Goal: Use online tool/utility: Utilize a website feature to perform a specific function

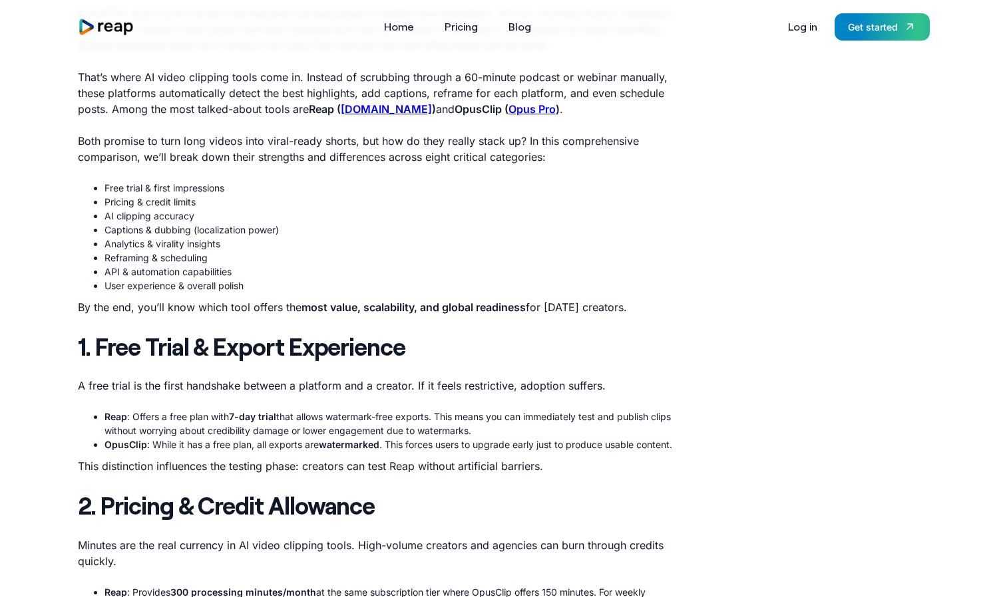
scroll to position [447, 0]
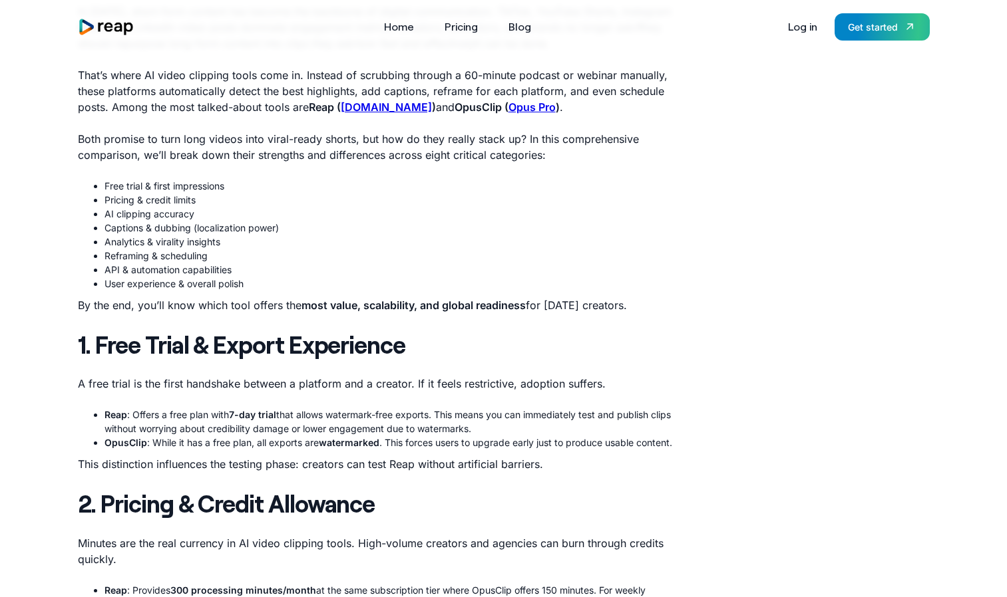
click at [363, 108] on strong "reap.video" at bounding box center [386, 106] width 91 height 13
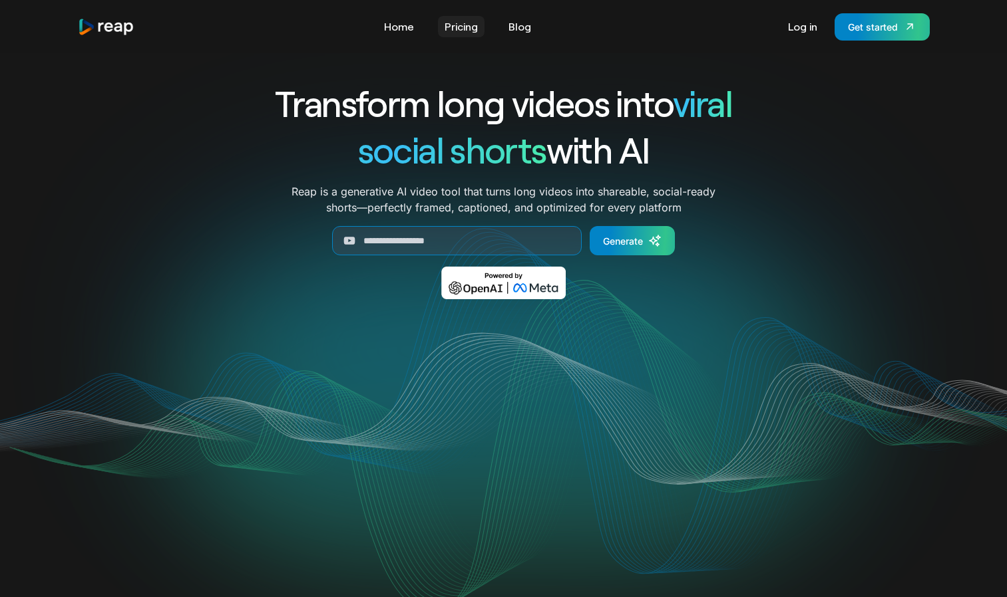
click at [477, 31] on link "Pricing" at bounding box center [461, 26] width 47 height 21
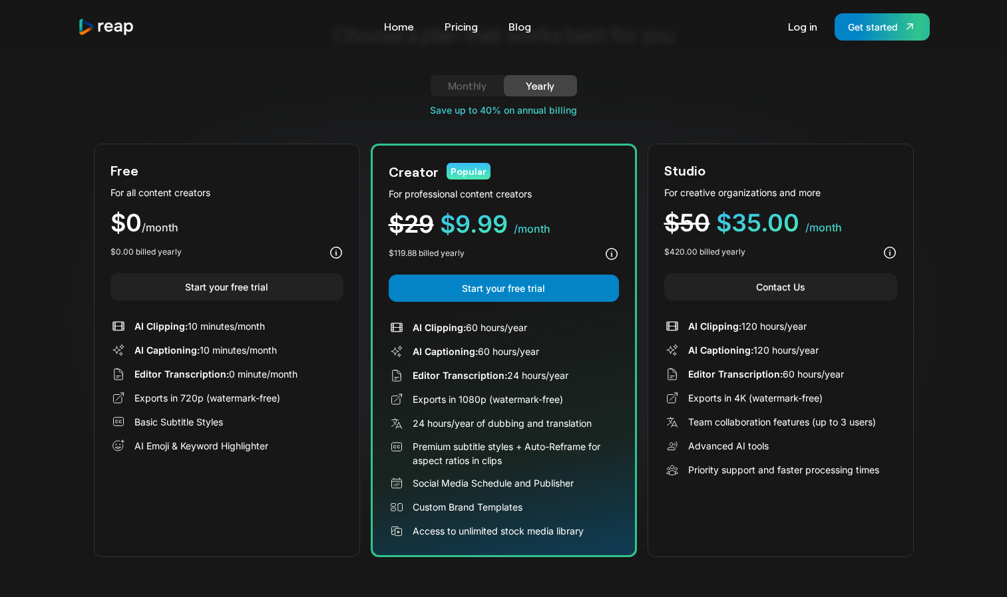
scroll to position [60, 0]
click at [206, 221] on div "$0 /month" at bounding box center [226, 222] width 233 height 25
click at [468, 86] on div "Monthly" at bounding box center [466, 85] width 41 height 16
click at [560, 90] on div "Yearly" at bounding box center [540, 85] width 41 height 16
click at [397, 23] on link "Home" at bounding box center [398, 26] width 43 height 21
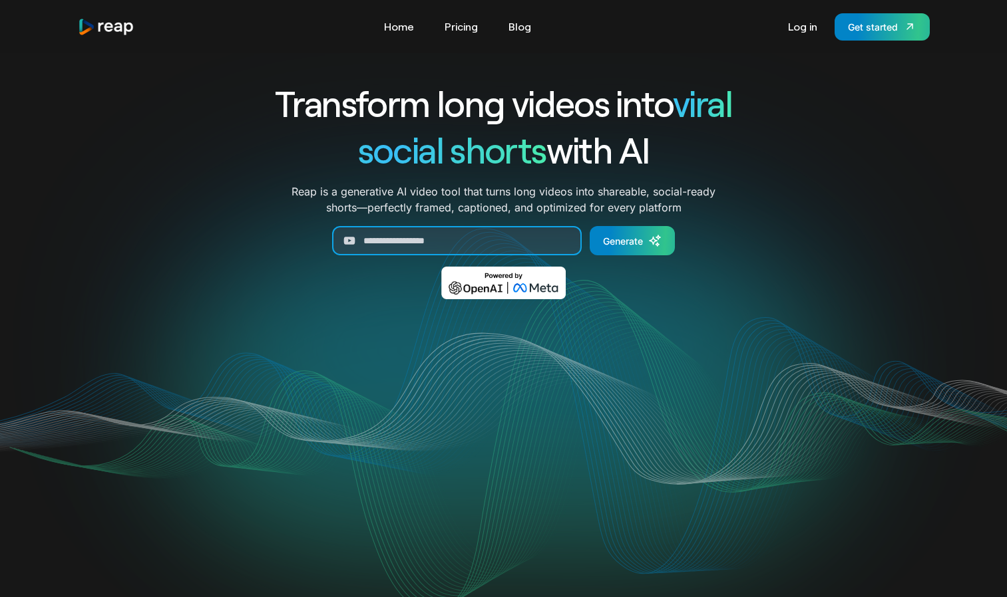
click at [439, 243] on input "Generate Form" at bounding box center [456, 240] width 249 height 29
paste input "**********"
type input "**********"
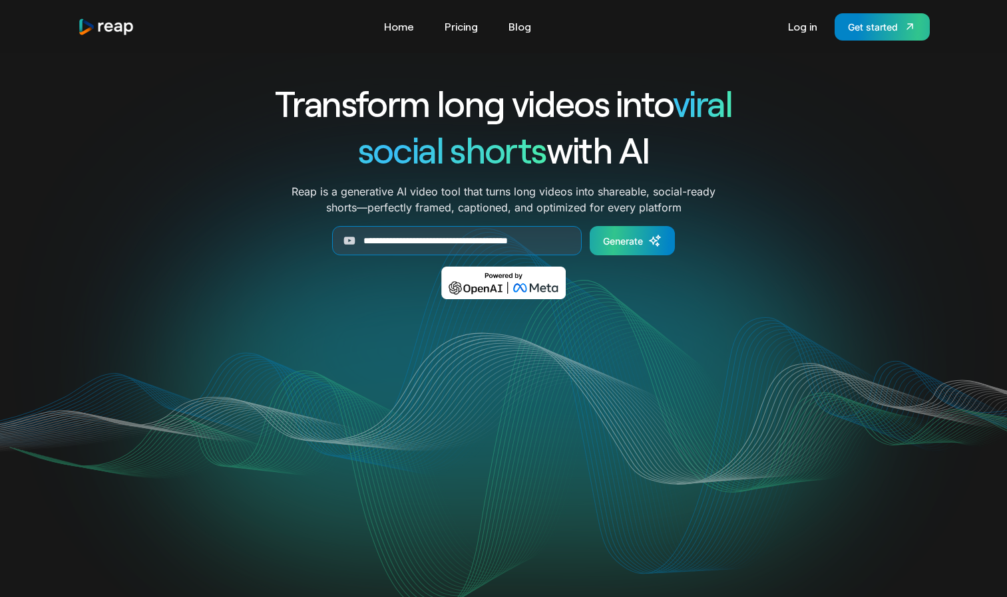
scroll to position [0, 0]
click at [633, 236] on div "Generate" at bounding box center [623, 241] width 40 height 14
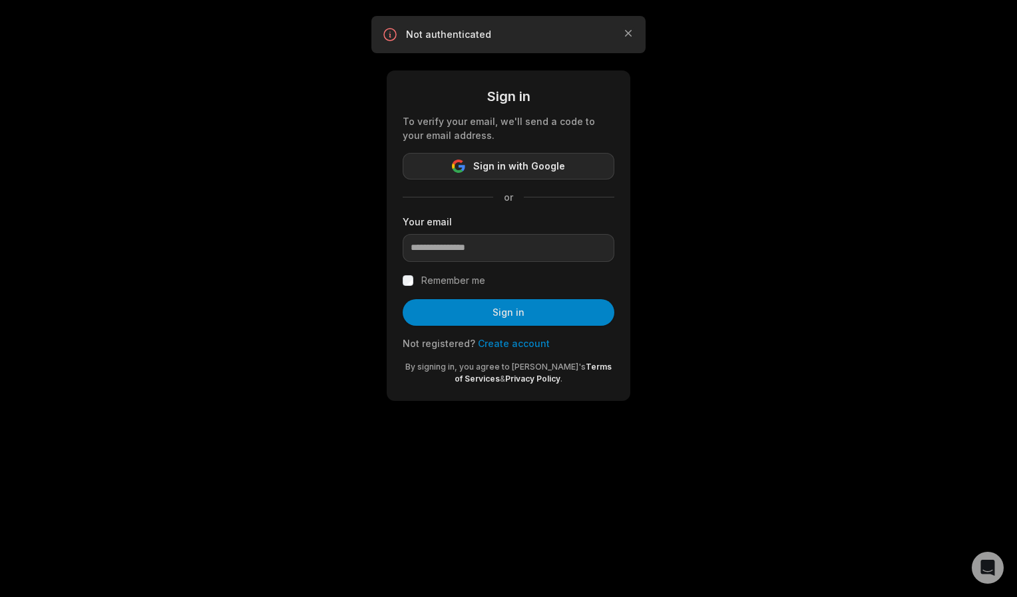
click at [535, 165] on span "Sign in with Google" at bounding box center [519, 166] width 92 height 16
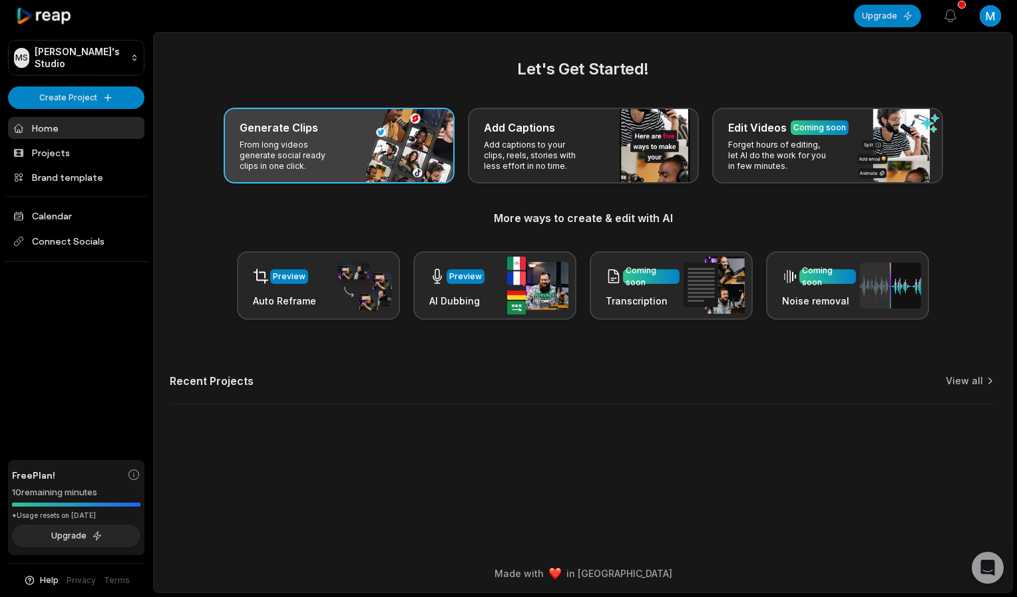
click at [342, 150] on p "From long videos generate social ready clips in one click." at bounding box center [291, 156] width 103 height 32
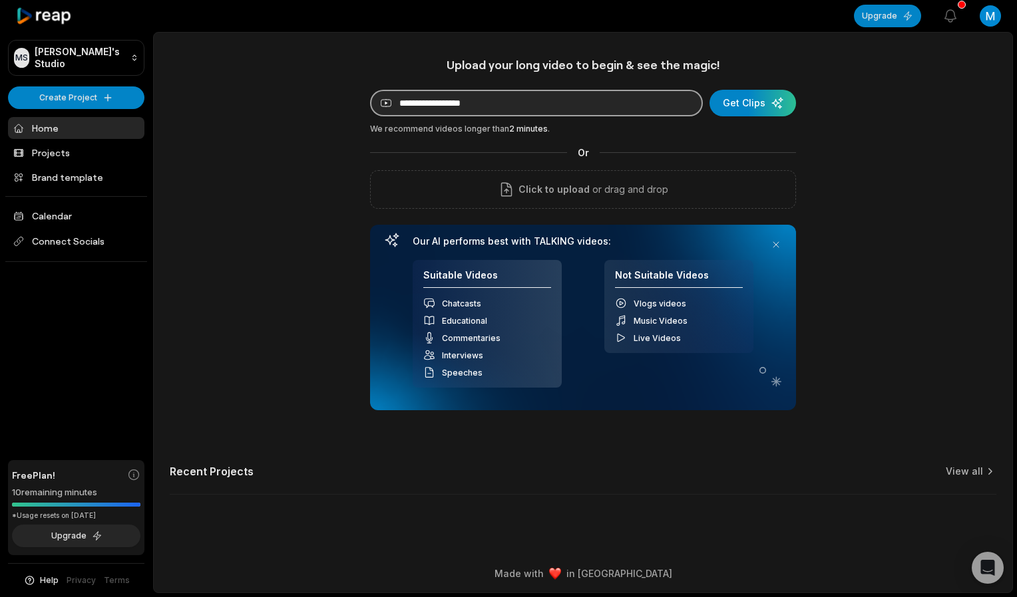
click at [511, 108] on input at bounding box center [536, 103] width 333 height 27
paste input "**********"
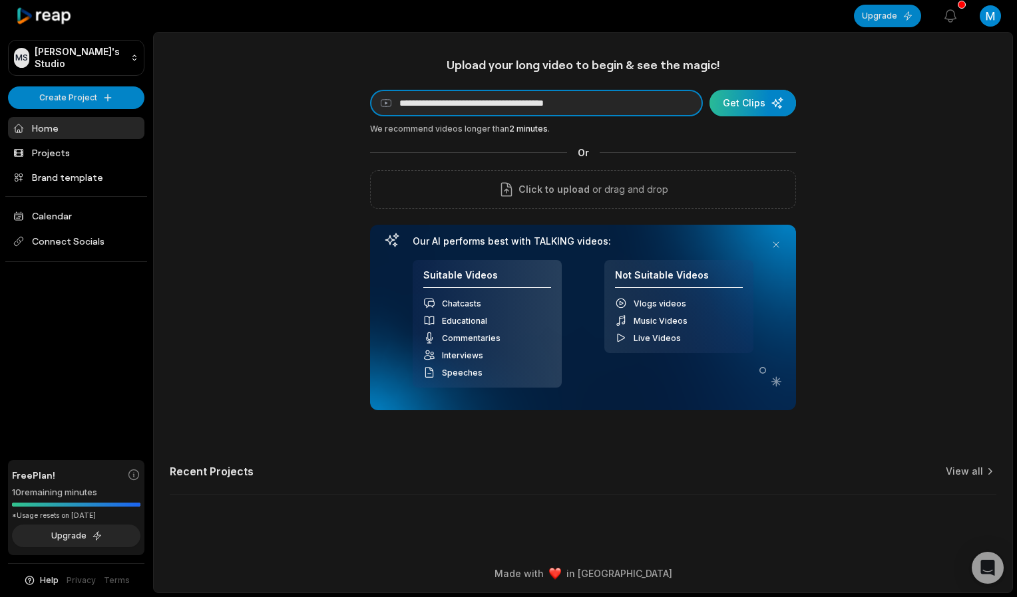
type input "**********"
click at [756, 108] on div "submit" at bounding box center [752, 103] width 86 height 27
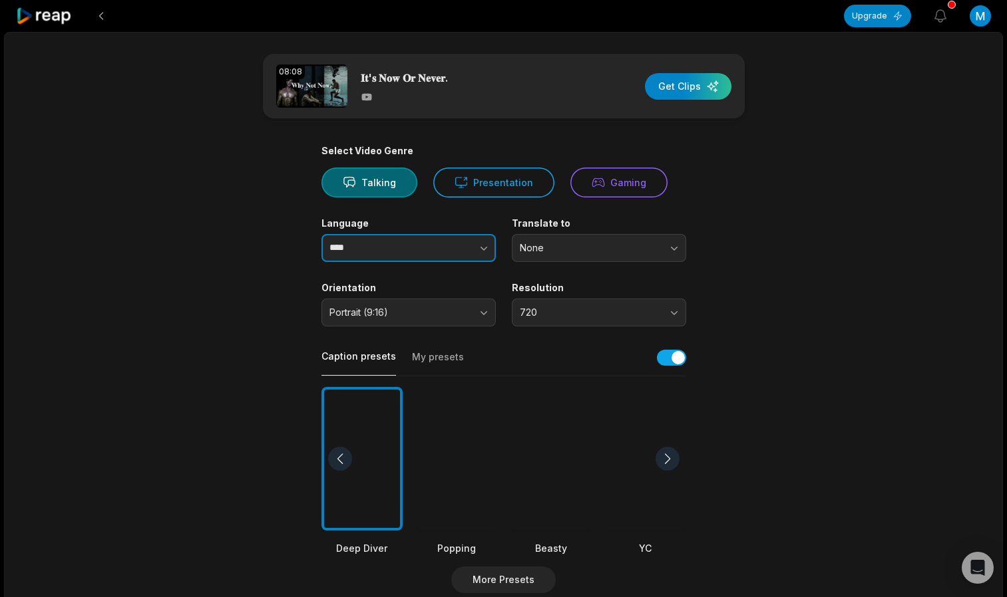
click at [478, 244] on icon "button" at bounding box center [483, 248] width 13 height 13
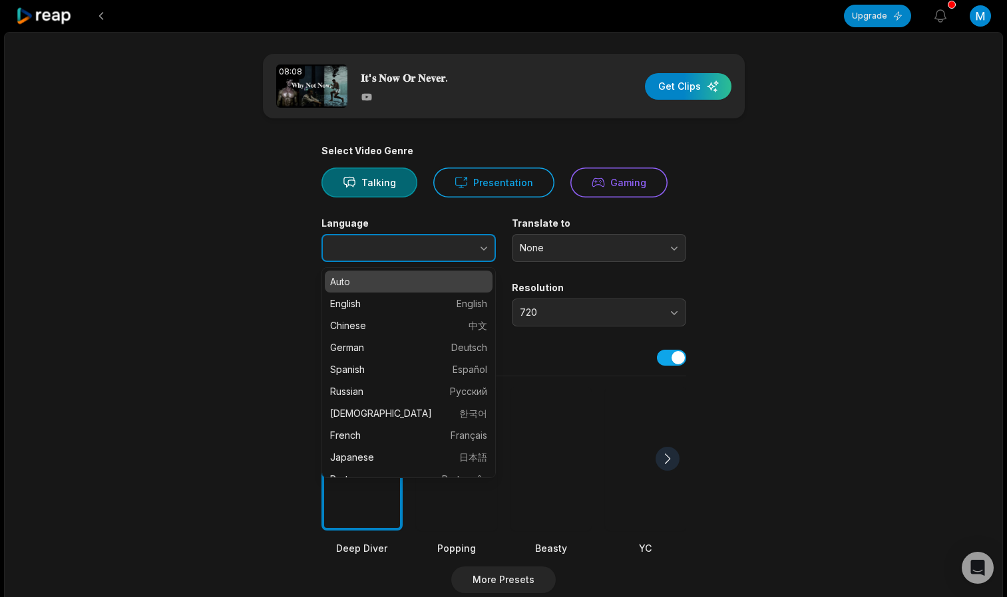
type input "****"
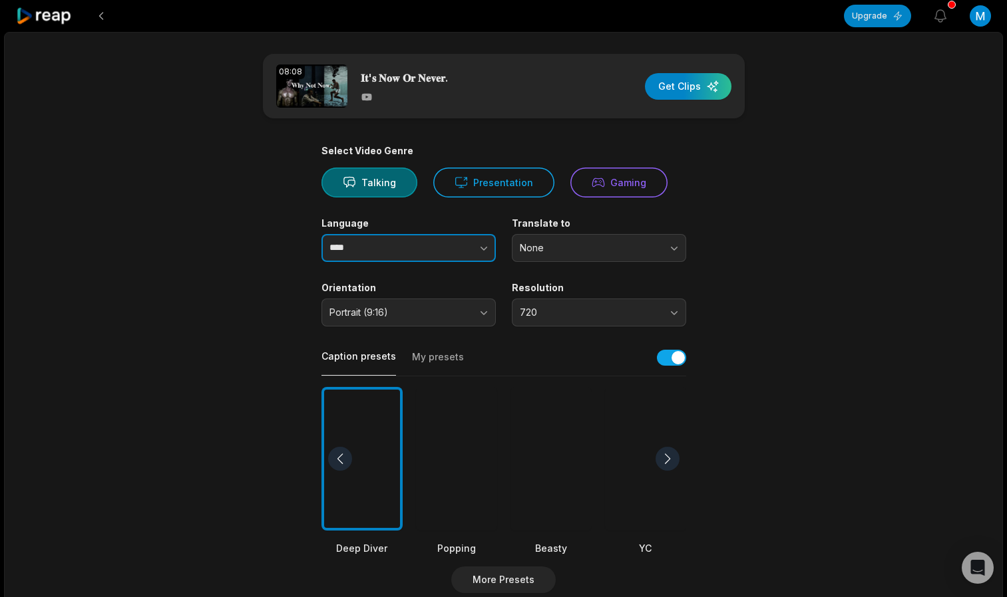
click at [484, 250] on icon "button" at bounding box center [483, 248] width 13 height 13
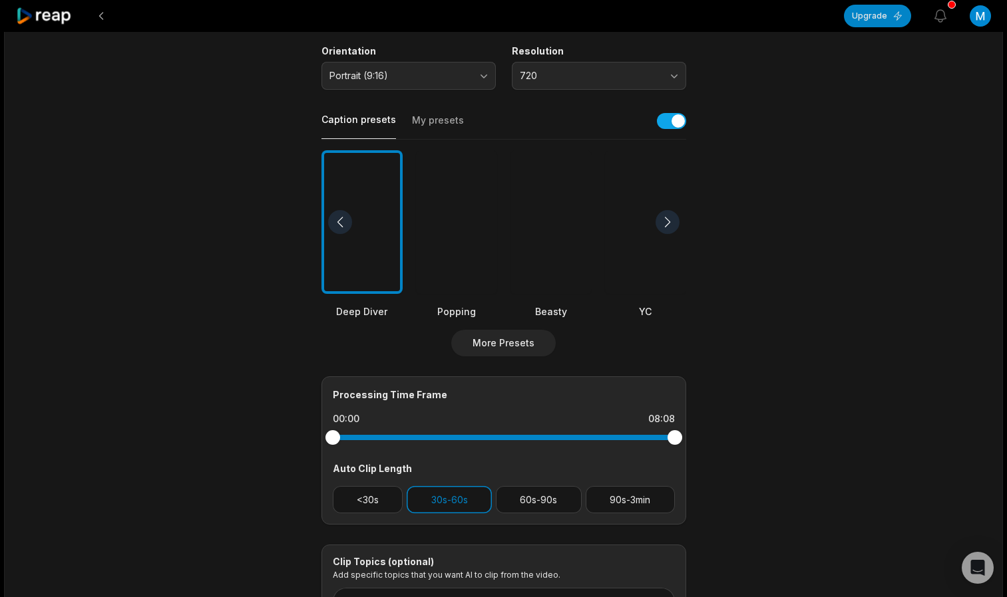
scroll to position [361, 0]
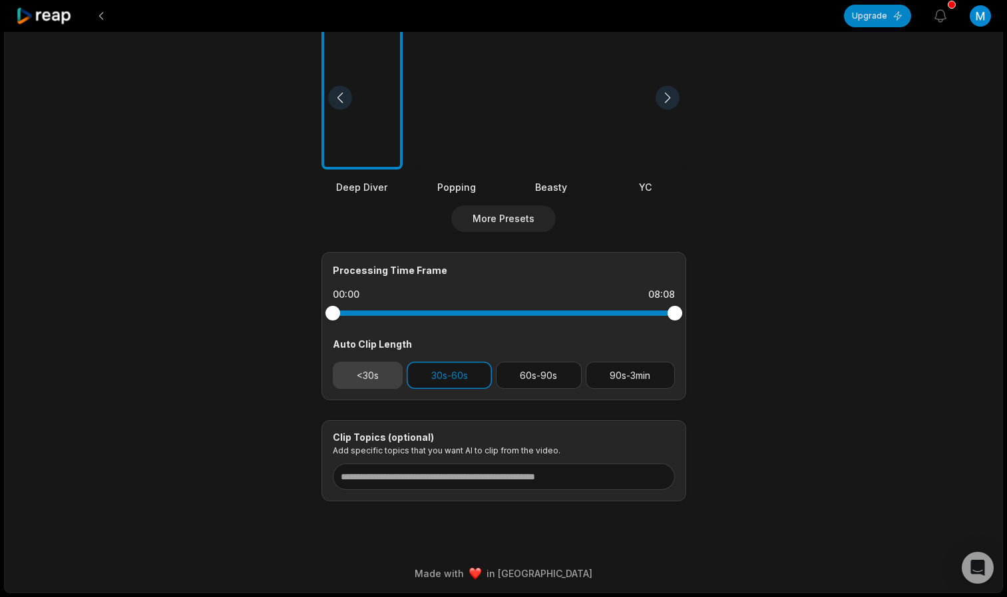
click at [385, 377] on button "<30s" at bounding box center [368, 375] width 71 height 27
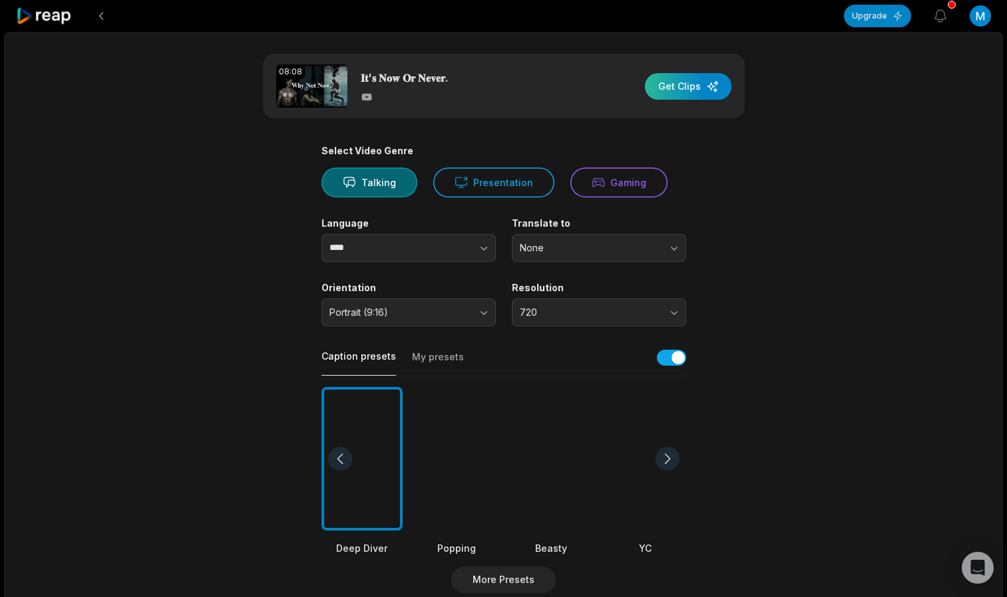
click at [704, 82] on div "button" at bounding box center [688, 86] width 86 height 27
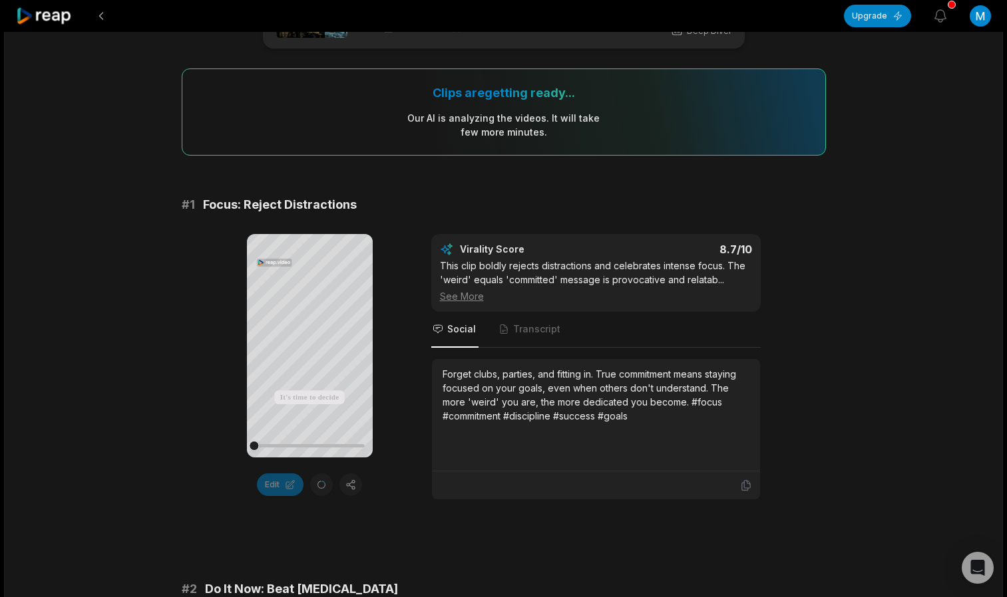
scroll to position [76, 0]
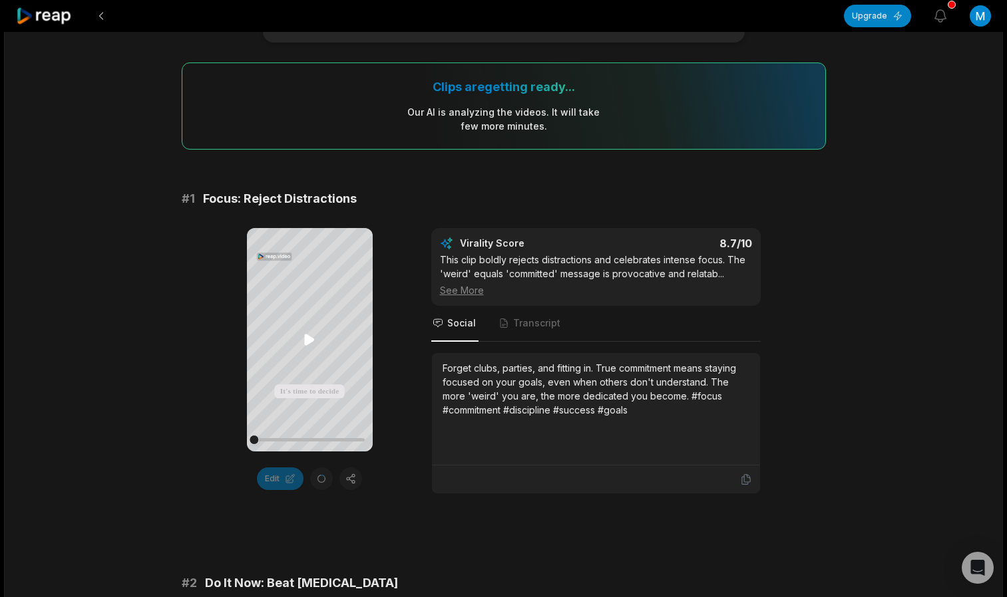
click at [310, 336] on icon at bounding box center [309, 340] width 16 height 16
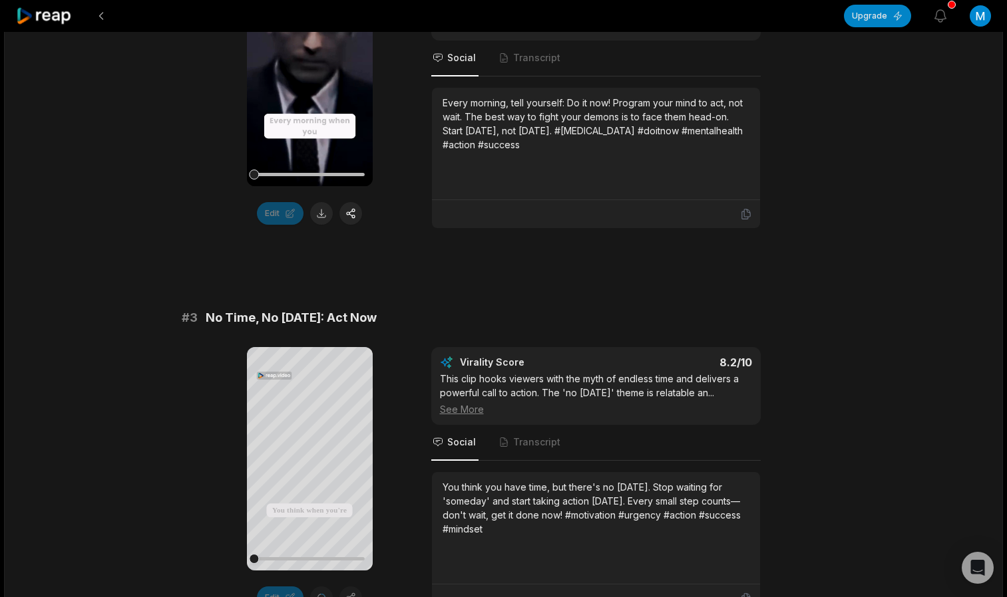
scroll to position [851, 0]
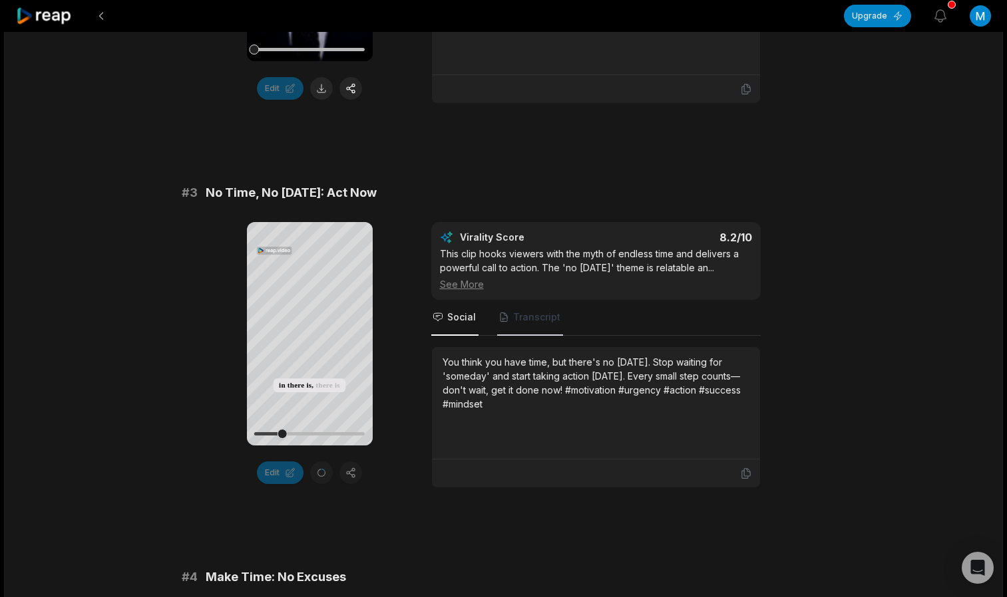
click at [517, 330] on span "Transcript" at bounding box center [530, 318] width 66 height 36
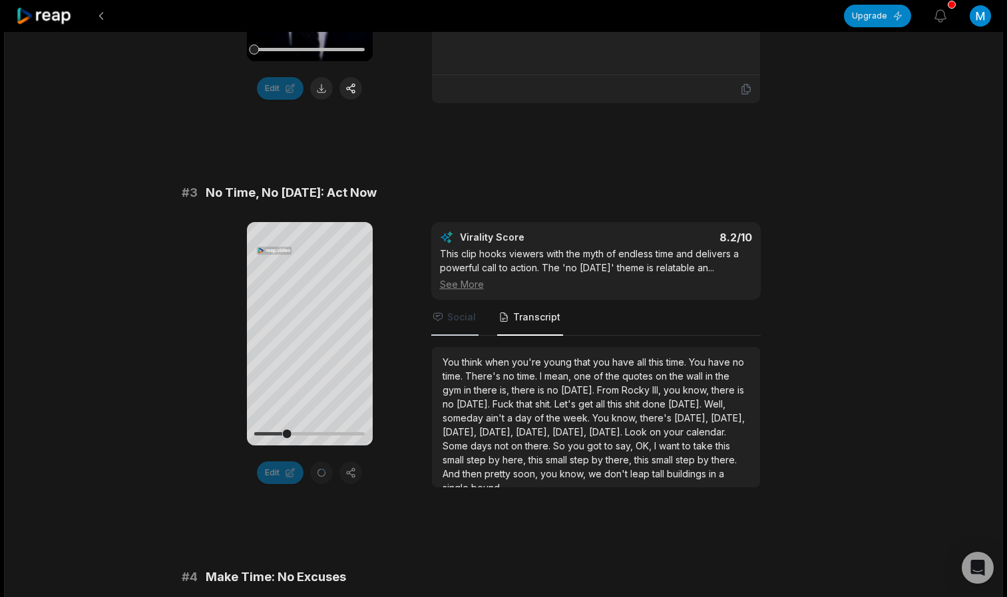
click at [442, 329] on span "Social" at bounding box center [454, 318] width 47 height 36
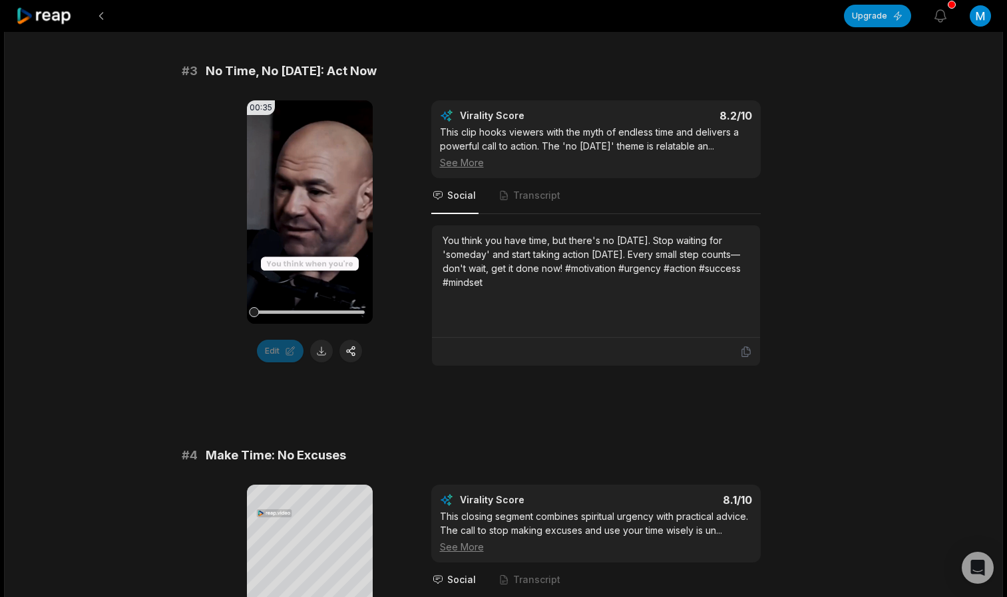
scroll to position [971, 0]
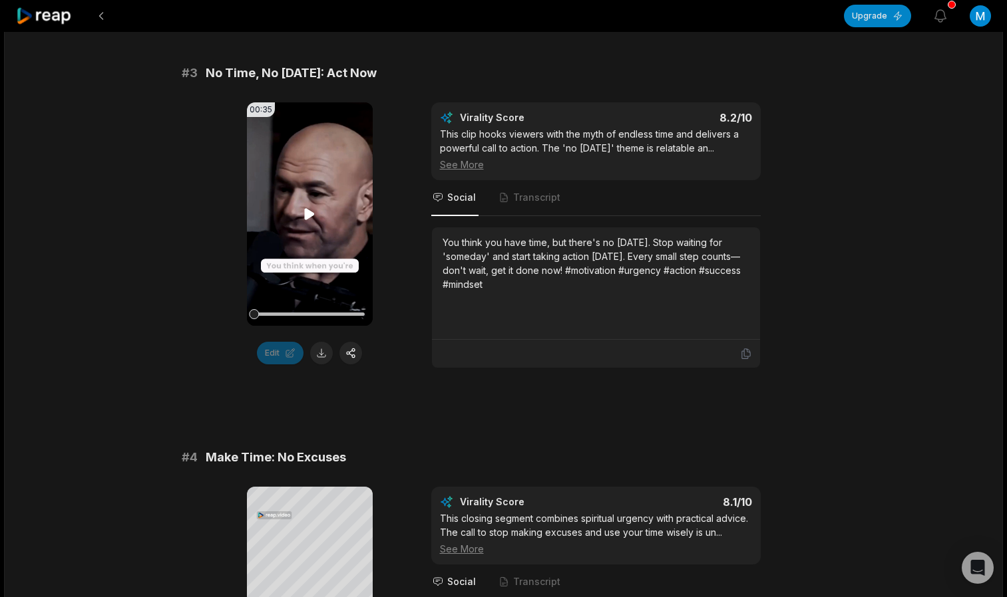
click at [309, 218] on icon at bounding box center [310, 214] width 10 height 11
click at [309, 218] on icon at bounding box center [309, 214] width 16 height 16
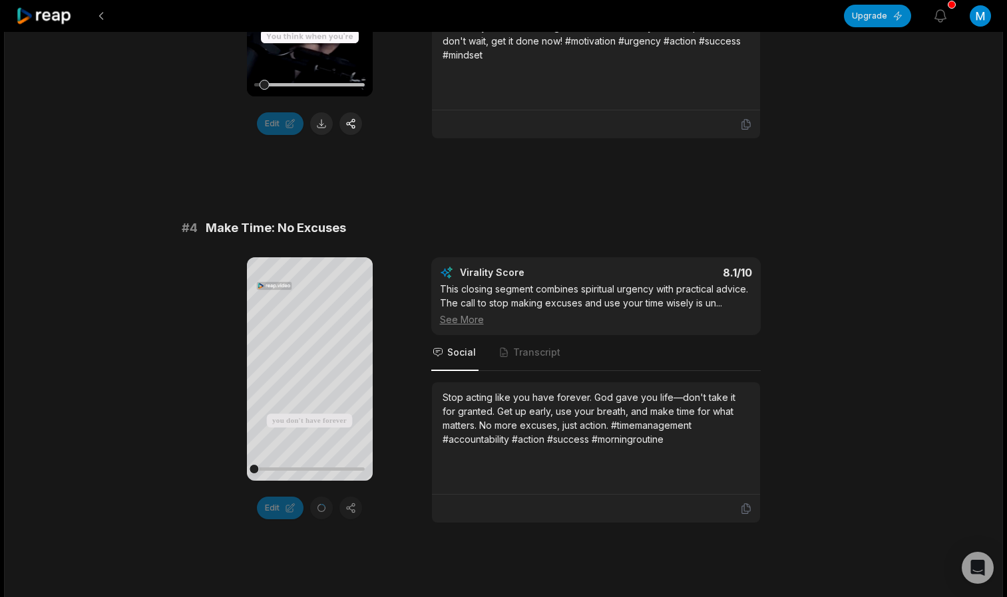
scroll to position [1202, 0]
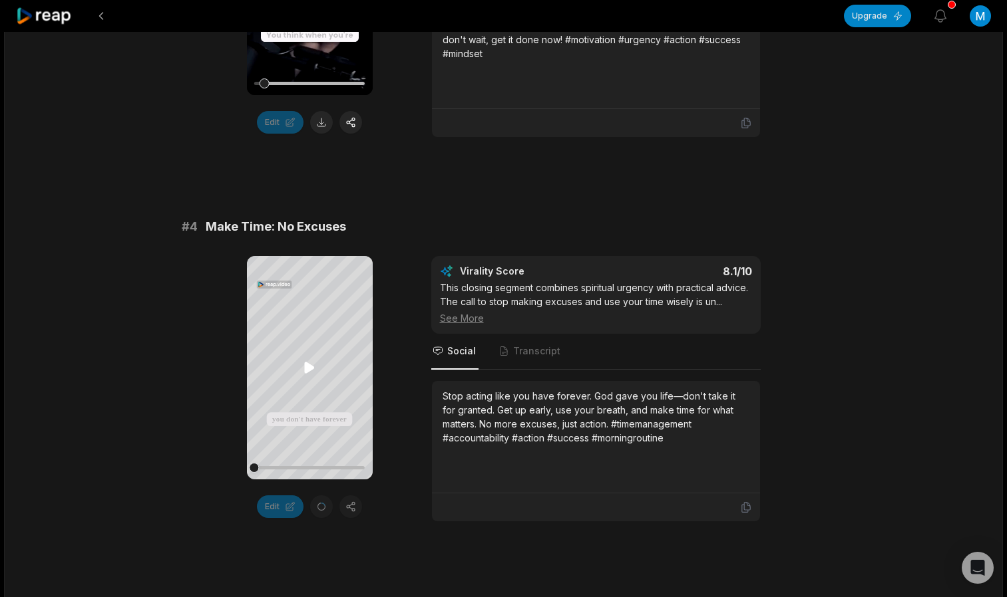
click at [308, 365] on icon at bounding box center [310, 368] width 10 height 11
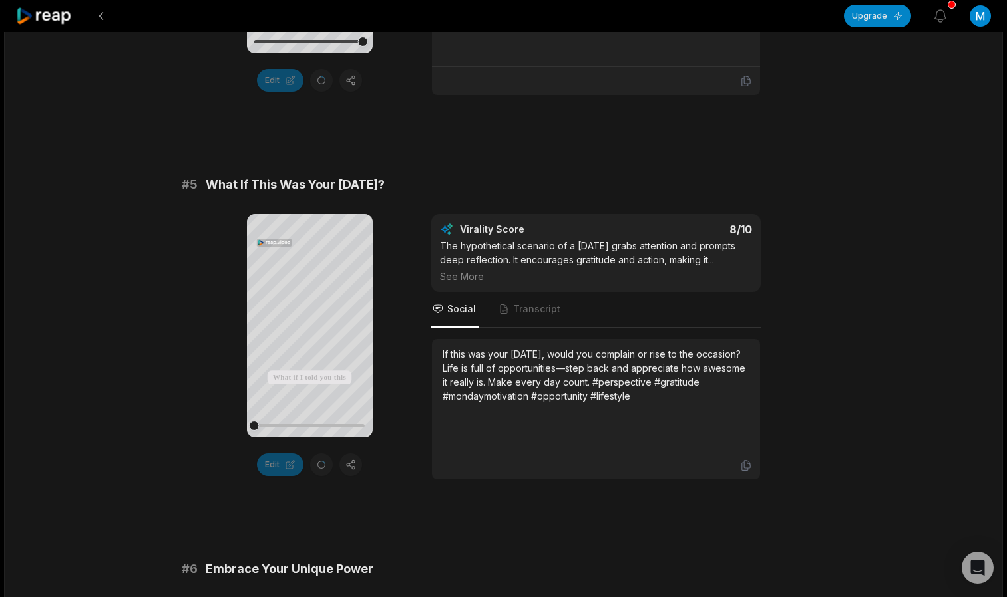
scroll to position [1629, 0]
click at [307, 328] on icon at bounding box center [310, 325] width 10 height 11
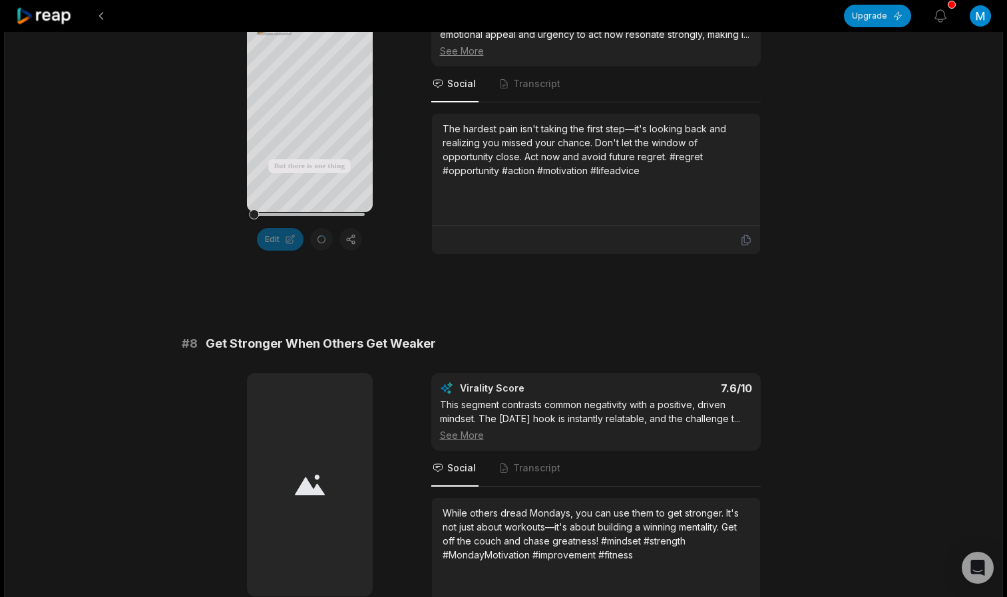
scroll to position [2529, 0]
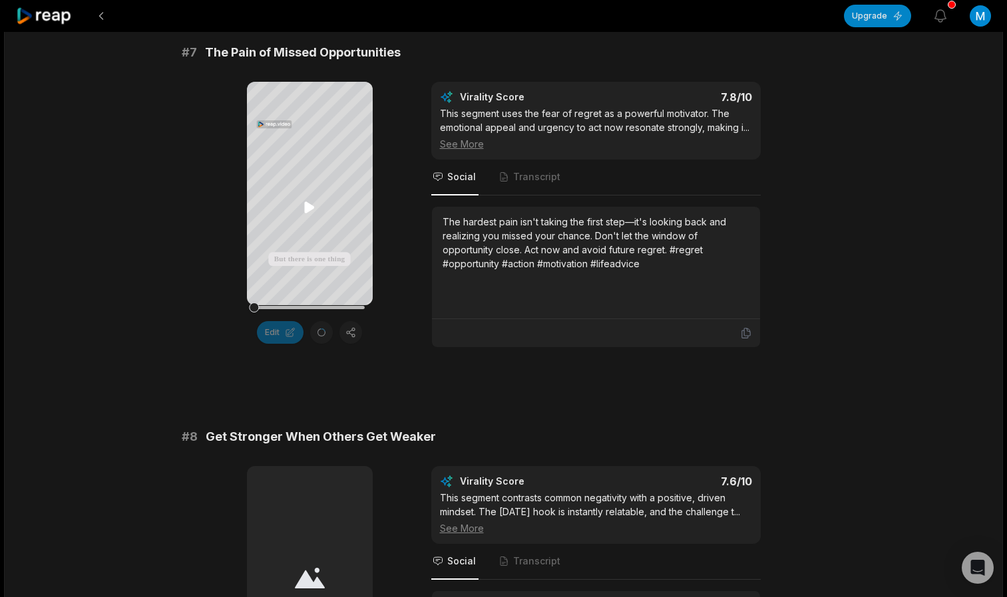
click at [308, 209] on icon at bounding box center [310, 207] width 10 height 11
click at [308, 209] on icon at bounding box center [309, 208] width 16 height 16
click at [308, 209] on icon at bounding box center [310, 207] width 10 height 11
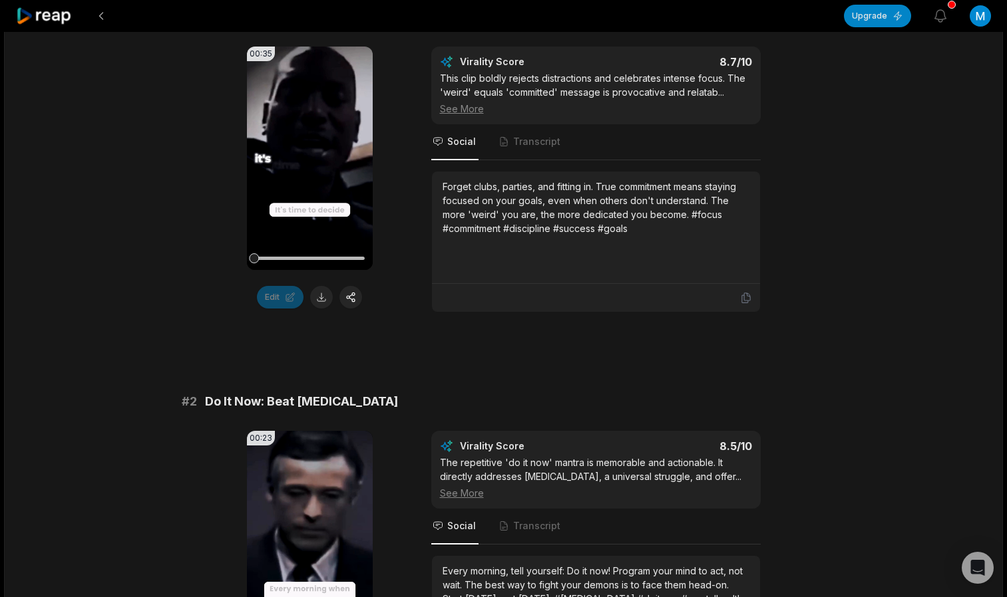
scroll to position [0, 0]
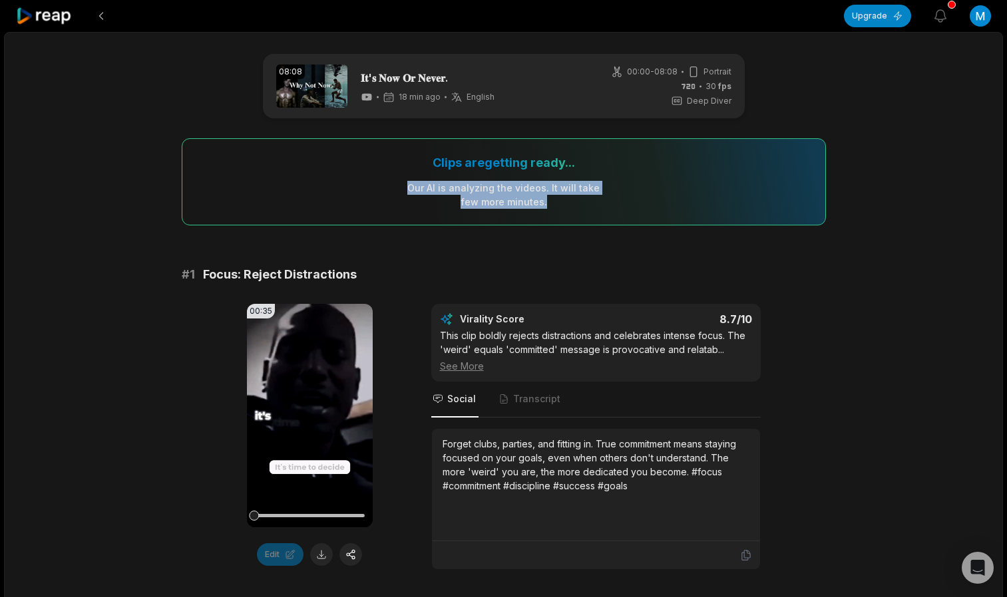
drag, startPoint x: 408, startPoint y: 168, endPoint x: 596, endPoint y: 206, distance: 191.4
click at [596, 206] on div "Clips are getting ready... Our AI is analyzing the video s . It will take few m…" at bounding box center [504, 181] width 644 height 87
click at [596, 206] on div "Our AI is analyzing the video s . It will take few more minutes." at bounding box center [503, 195] width 194 height 28
drag, startPoint x: 596, startPoint y: 206, endPoint x: 415, endPoint y: 155, distance: 187.9
click at [415, 155] on div "Clips are getting ready... Our AI is analyzing the video s . It will take few m…" at bounding box center [504, 181] width 644 height 87
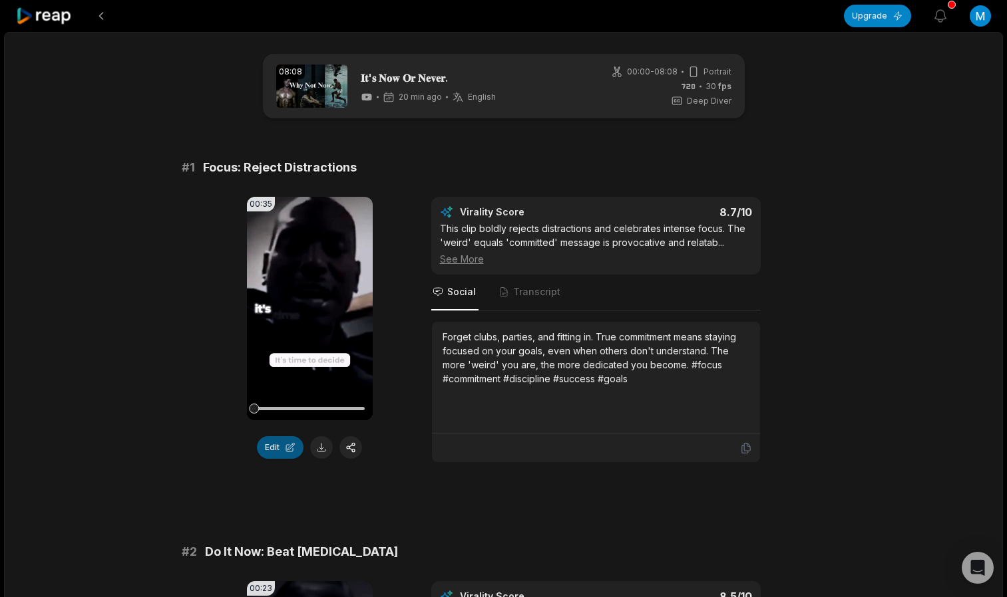
click at [283, 444] on button "Edit" at bounding box center [280, 447] width 47 height 23
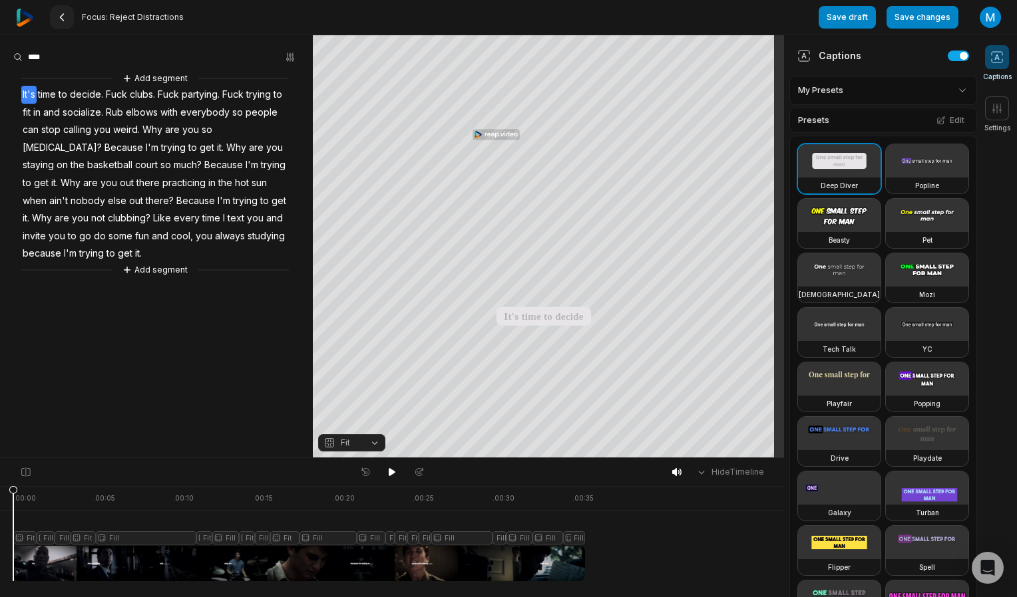
click at [55, 22] on button at bounding box center [62, 17] width 24 height 24
